Goal: Information Seeking & Learning: Learn about a topic

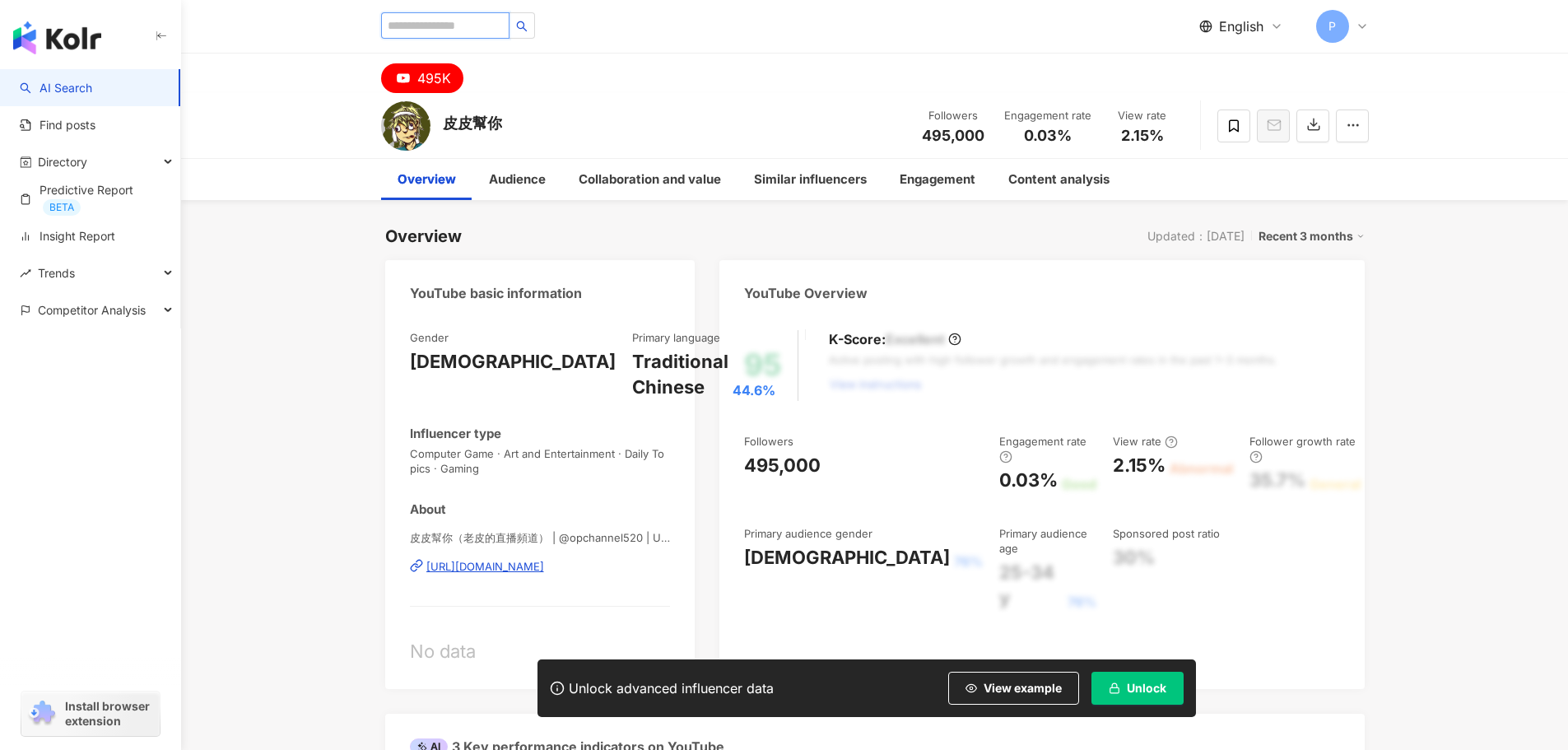
click at [468, 28] on input "search" at bounding box center [444, 25] width 128 height 27
paste input "******"
type input "******"
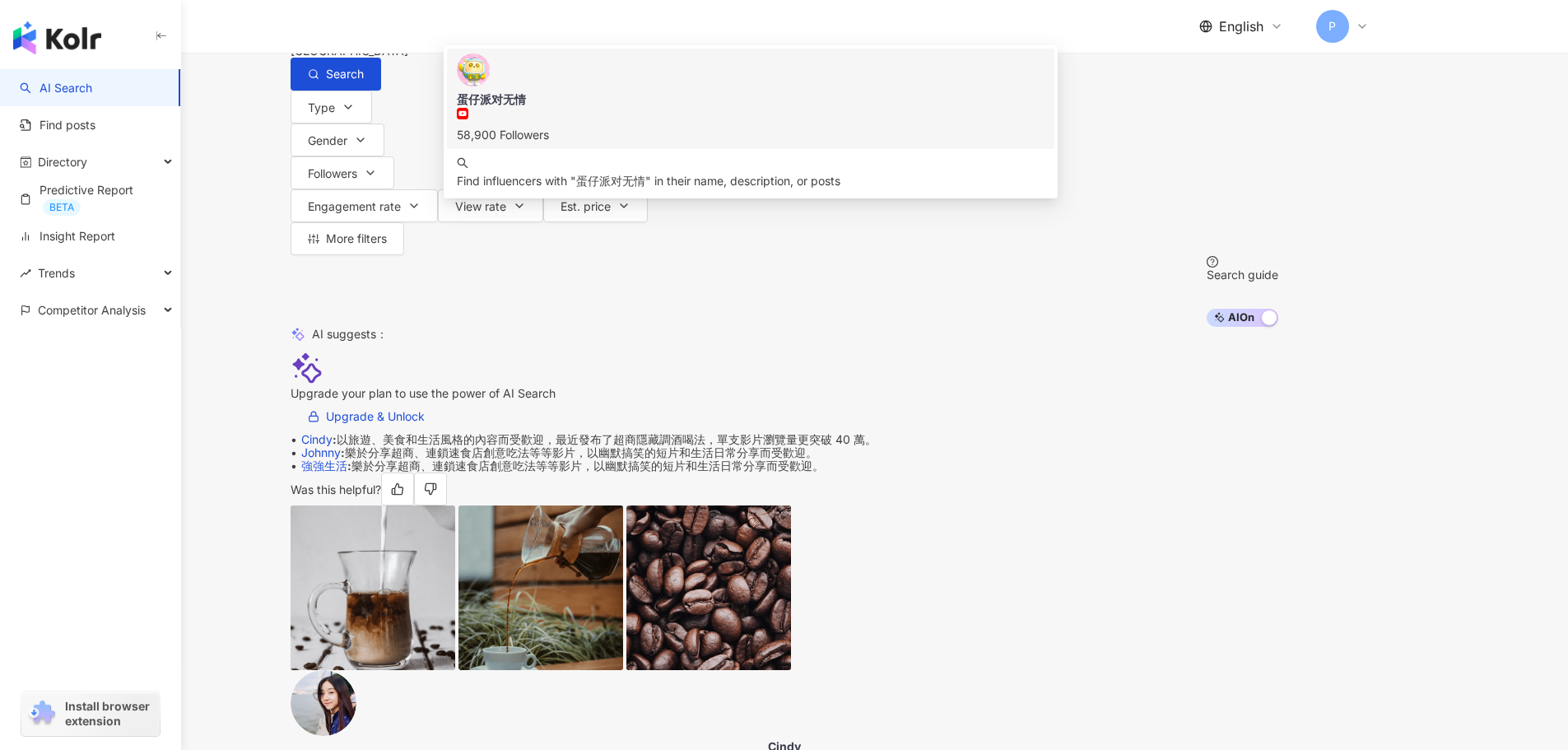
click at [648, 108] on div "蛋仔派对无情" at bounding box center [751, 100] width 589 height 17
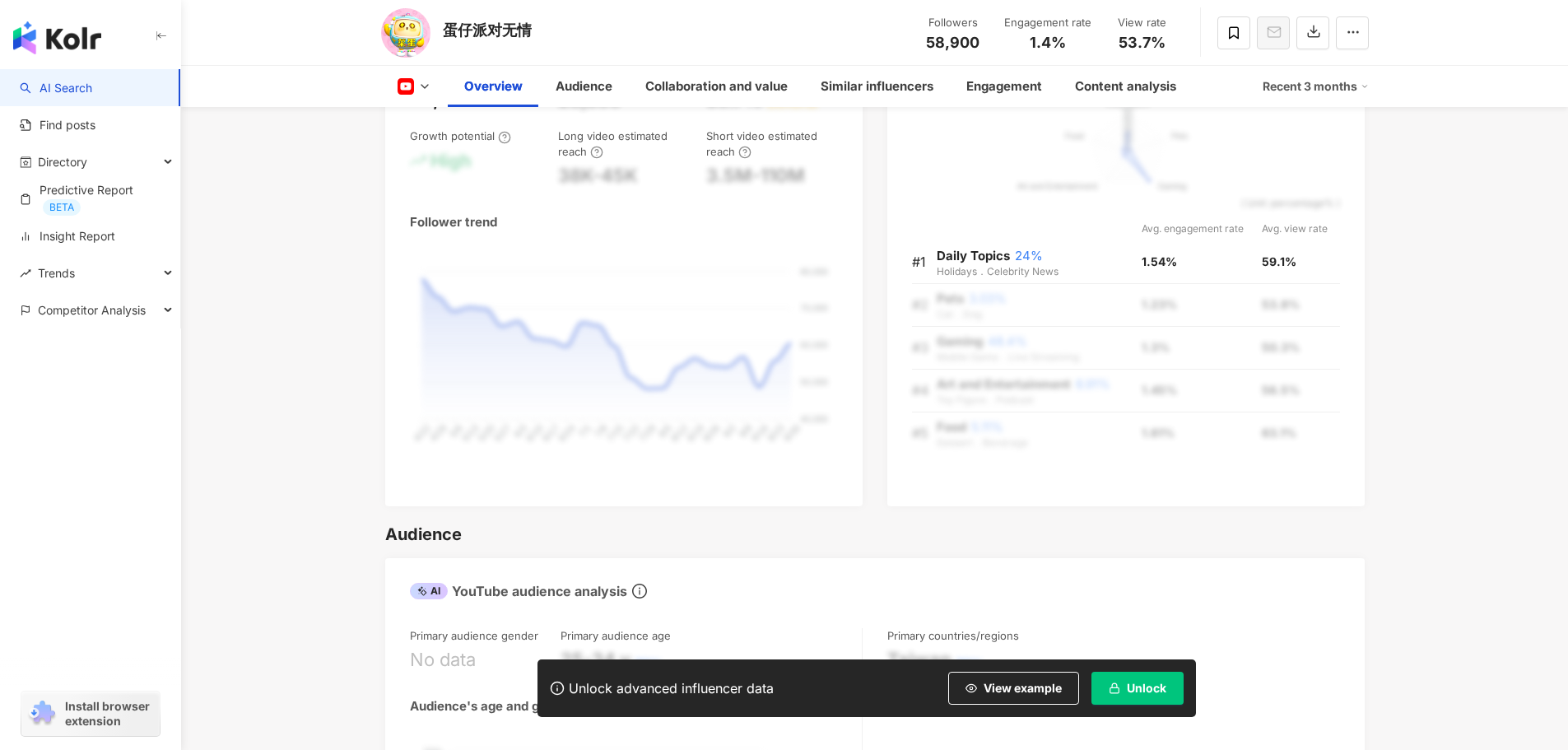
scroll to position [1070, 0]
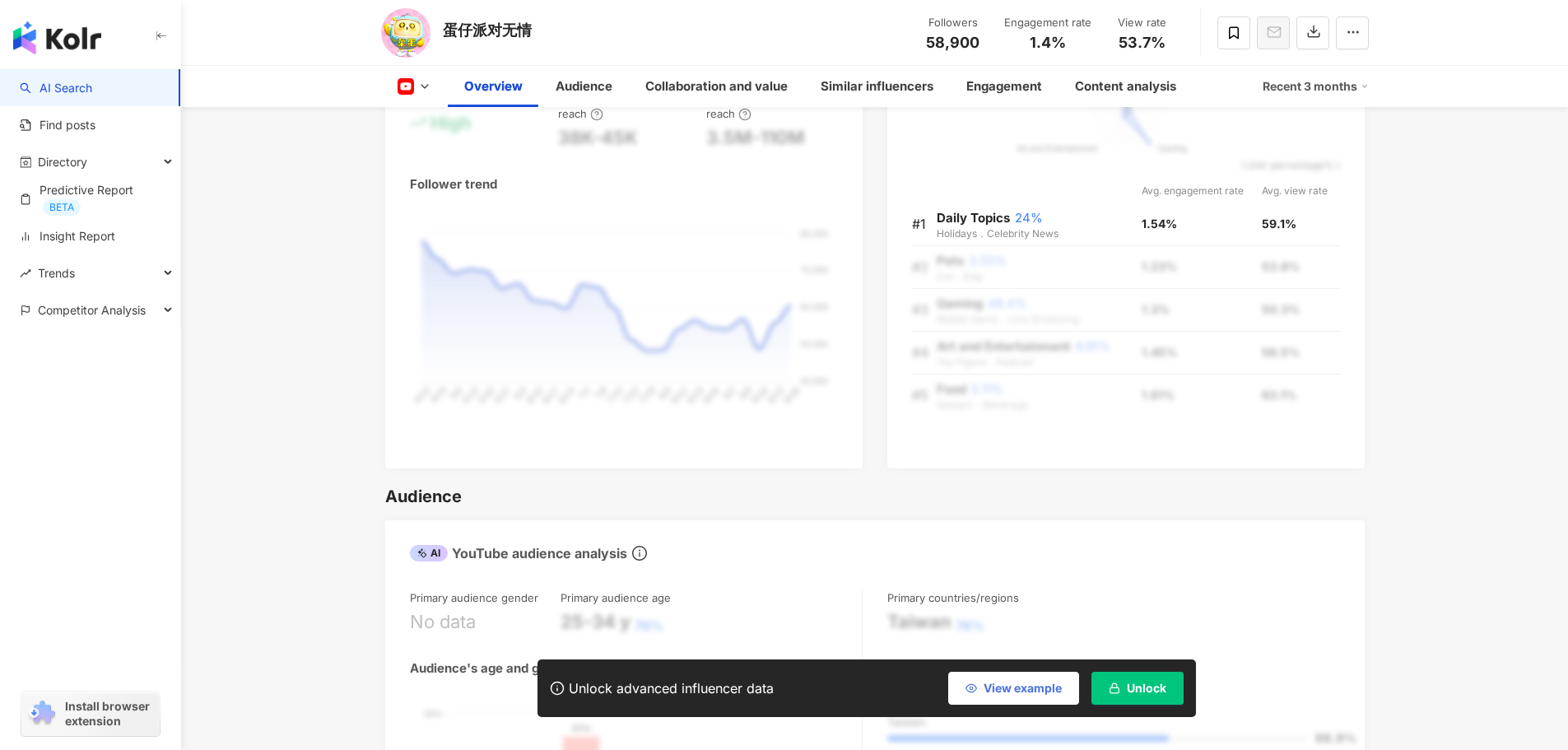
click at [1011, 687] on span "View example" at bounding box center [1022, 687] width 78 height 13
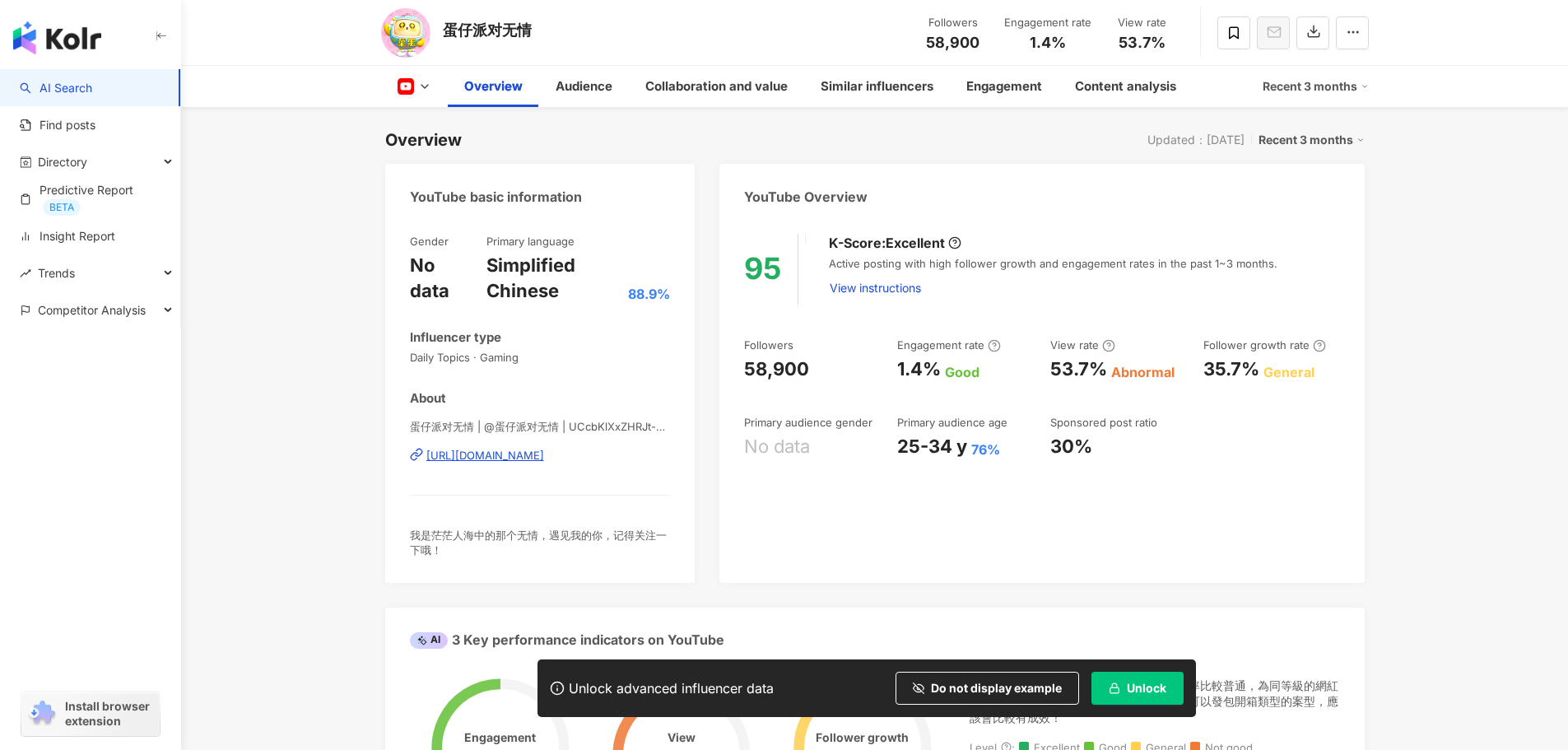
scroll to position [82, 0]
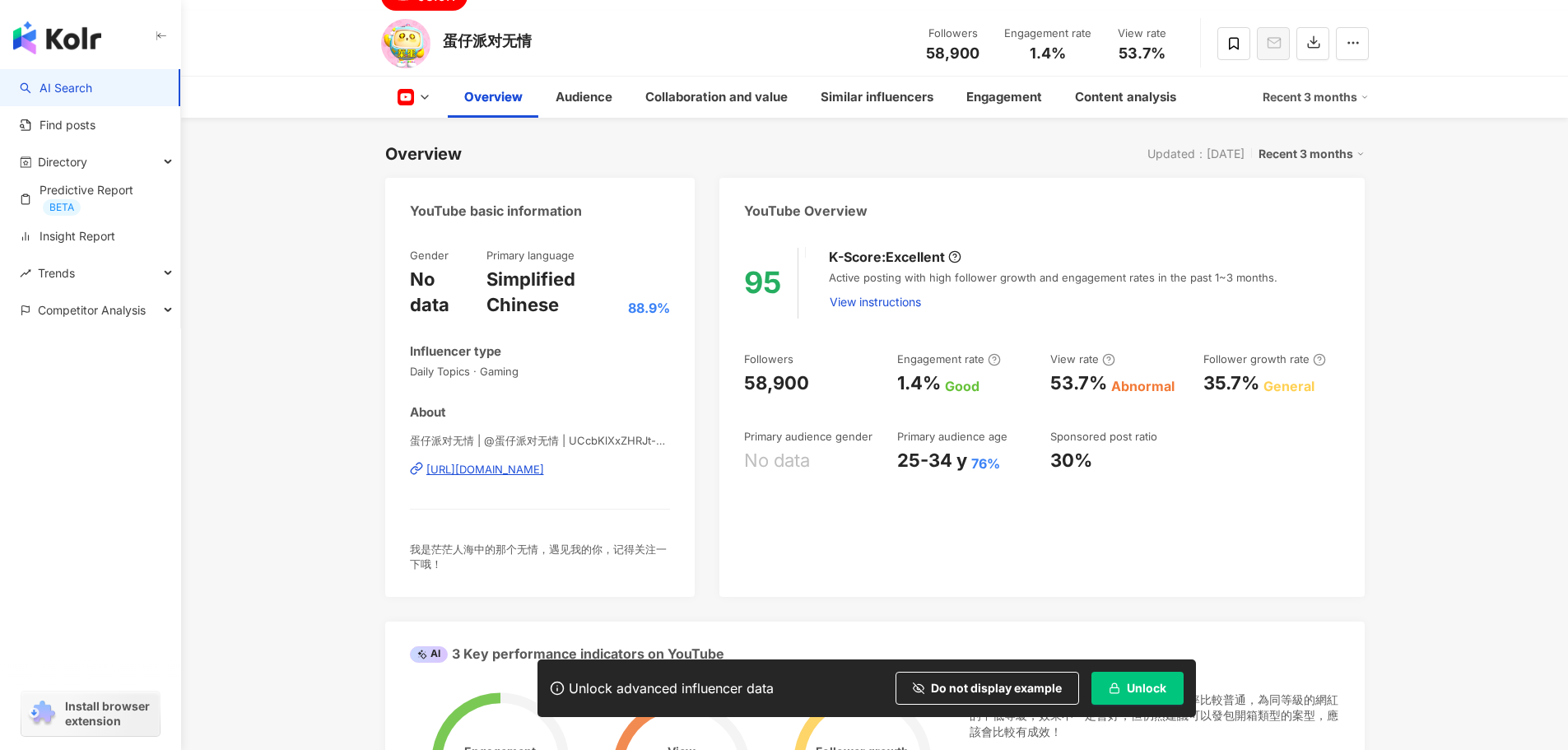
click at [426, 98] on polyline at bounding box center [424, 98] width 6 height 4
click at [558, 93] on div "Audience" at bounding box center [584, 97] width 57 height 19
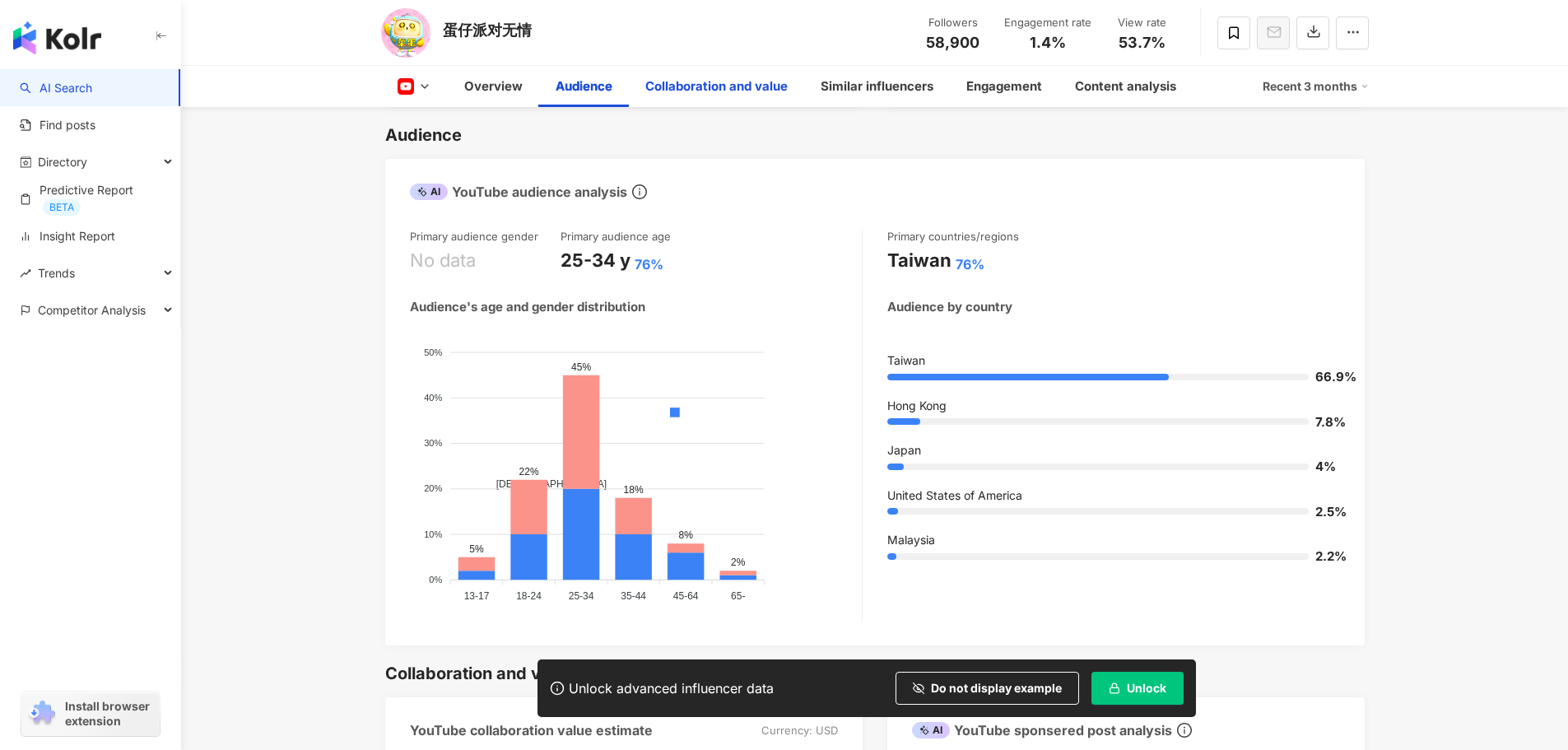
click at [697, 86] on div "Collaboration and value" at bounding box center [716, 86] width 143 height 19
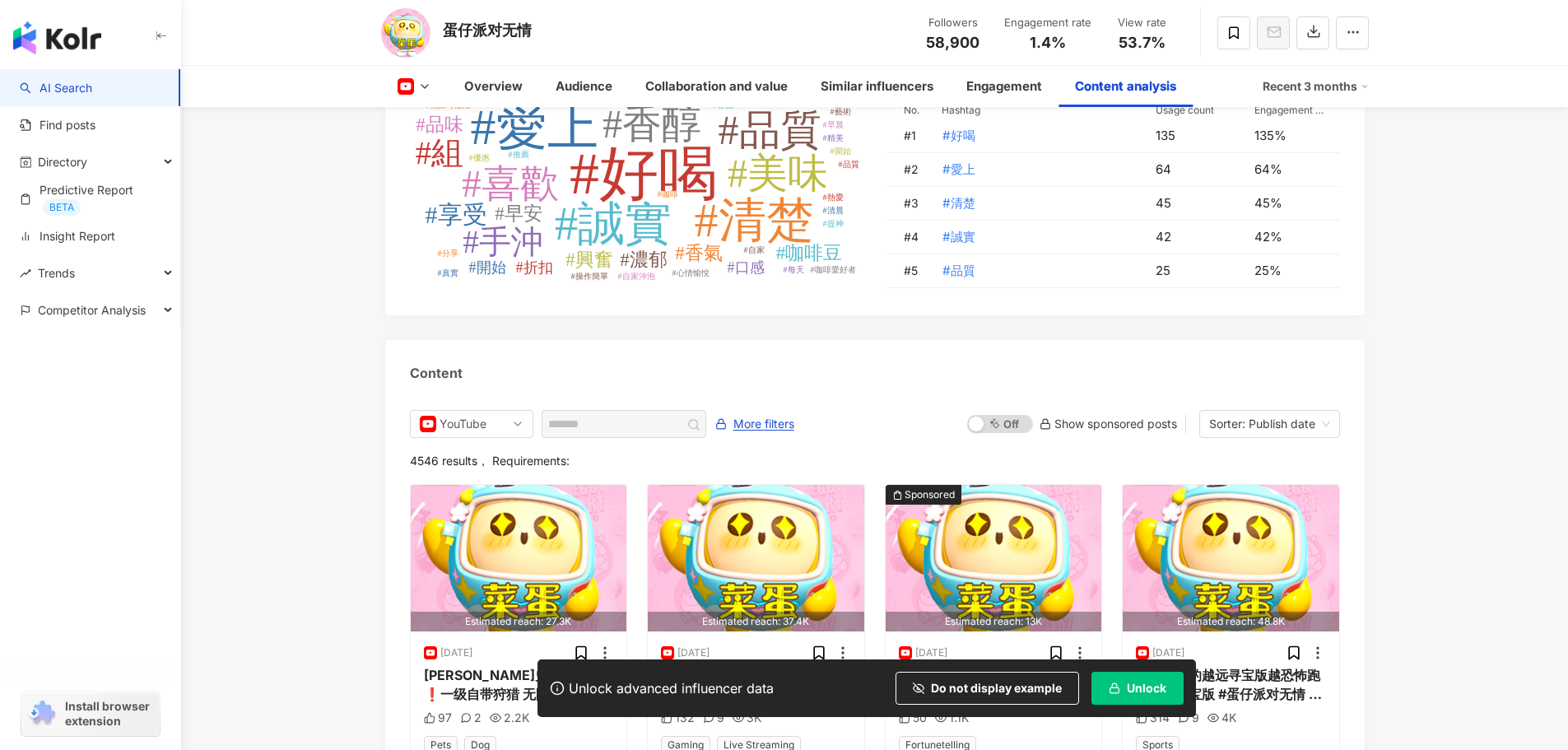
scroll to position [4437, 0]
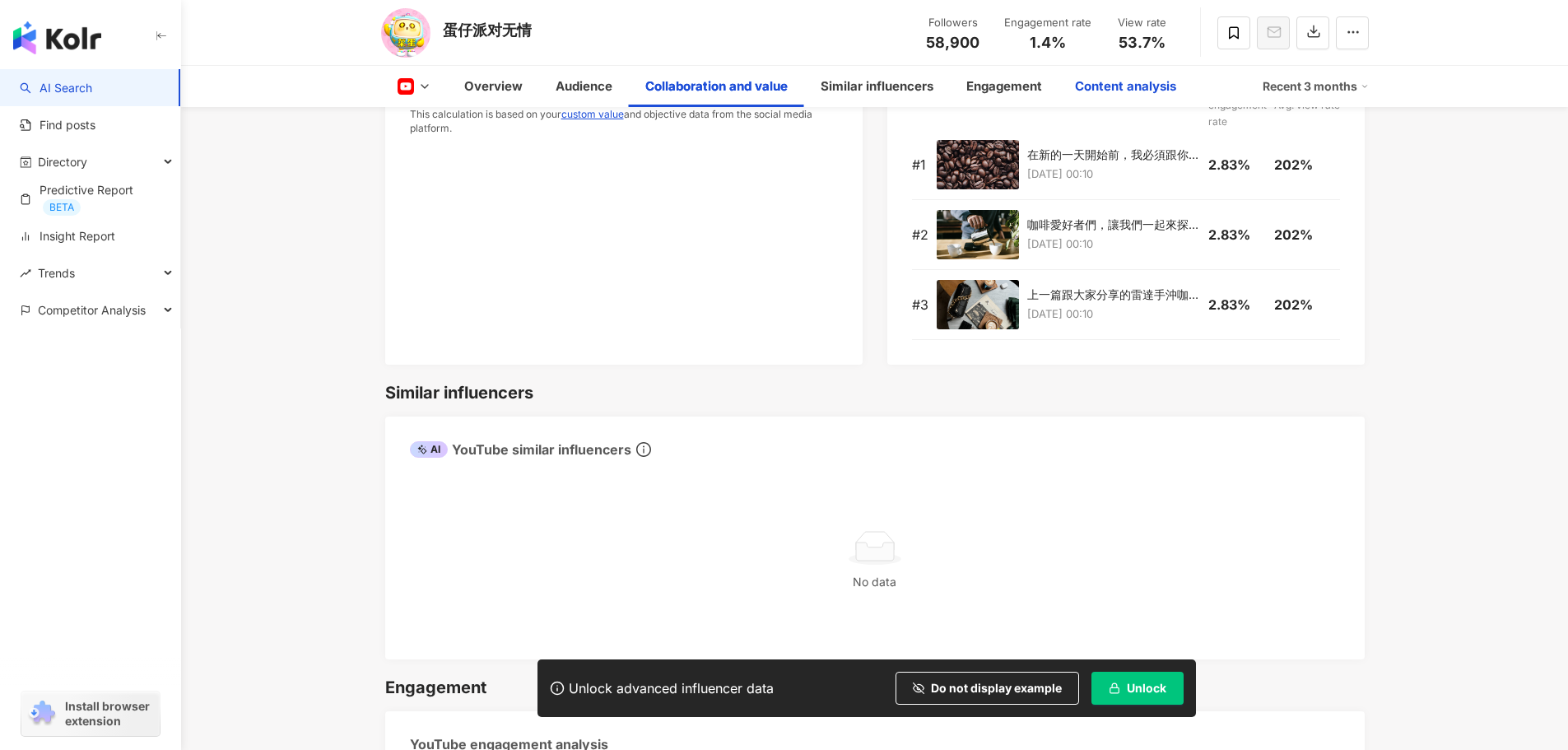
click at [1139, 76] on div "Content analysis" at bounding box center [1126, 86] width 135 height 41
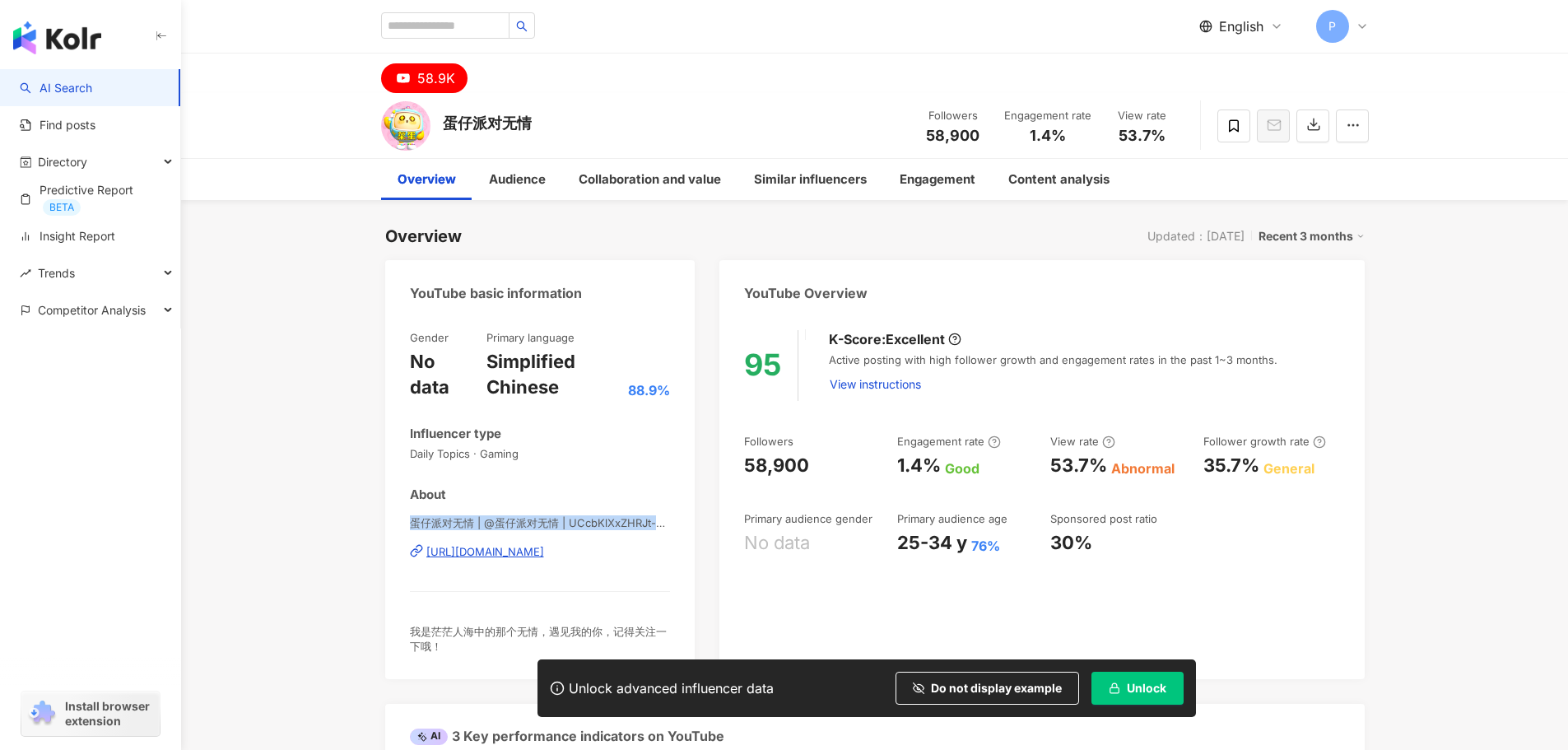
drag, startPoint x: 409, startPoint y: 520, endPoint x: 675, endPoint y: 531, distance: 266.2
click at [675, 531] on div "Gender No data Primary language Simplified Chinese 88.9% Influencer type Daily …" at bounding box center [540, 496] width 311 height 366
click at [657, 527] on span "蛋仔派对无情 | @蛋仔派对无情 | UCcbKlXxZHRJt-kMz23lxZmg" at bounding box center [540, 522] width 261 height 15
click at [660, 522] on span "蛋仔派对无情 | @蛋仔派对无情 | UCcbKlXxZHRJt-kMz23lxZmg" at bounding box center [540, 522] width 261 height 15
click at [544, 554] on div "[URL][DOMAIN_NAME]" at bounding box center [486, 551] width 118 height 15
